Goal: Feedback & Contribution: Submit feedback/report problem

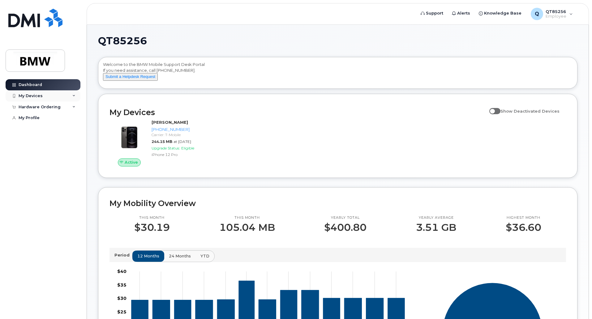
click at [67, 97] on div "My Devices" at bounding box center [43, 95] width 75 height 11
click at [54, 127] on div "([PERSON_NAME])" at bounding box center [57, 125] width 38 height 6
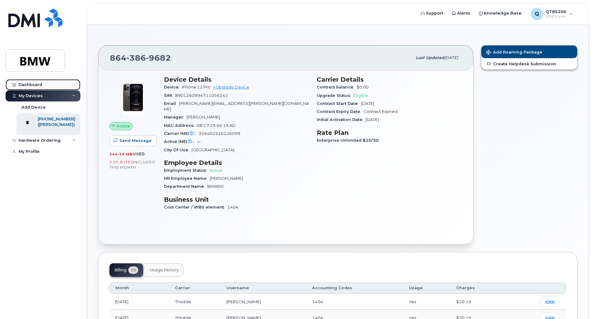
click at [34, 87] on div "Dashboard" at bounding box center [30, 84] width 23 height 5
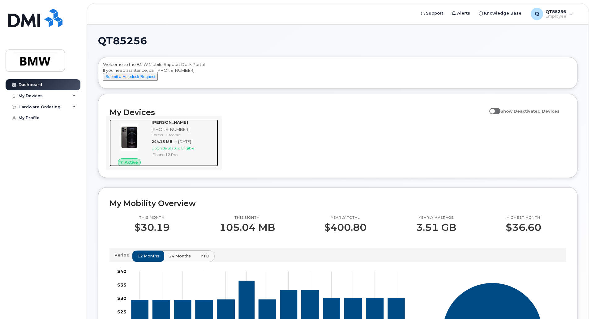
click at [134, 135] on img at bounding box center [129, 137] width 30 height 30
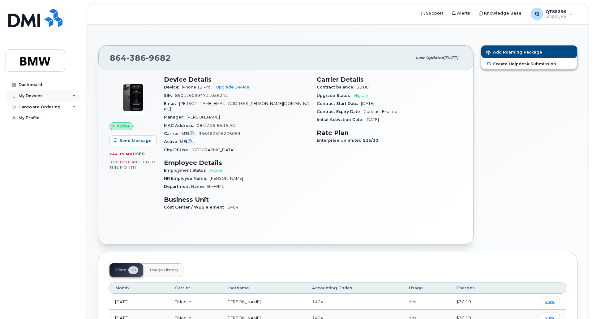
click at [45, 97] on div "My Devices" at bounding box center [43, 95] width 75 height 11
click at [514, 65] on link "Create Helpdesk Submission" at bounding box center [529, 63] width 96 height 11
click at [56, 97] on div "My Devices" at bounding box center [43, 95] width 75 height 11
click at [55, 122] on div "([PERSON_NAME])" at bounding box center [57, 125] width 38 height 6
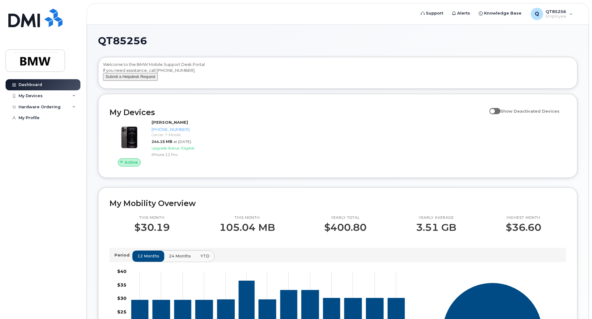
click at [146, 81] on button "Submit a Helpdesk Request" at bounding box center [130, 77] width 55 height 8
click at [38, 97] on div "My Devices" at bounding box center [31, 95] width 24 height 5
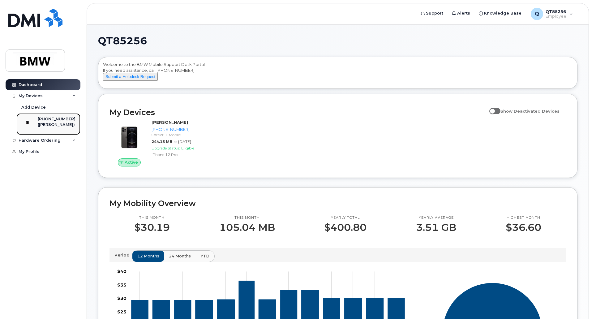
click at [62, 123] on div "([PERSON_NAME])" at bounding box center [57, 125] width 38 height 6
